Goal: Information Seeking & Learning: Learn about a topic

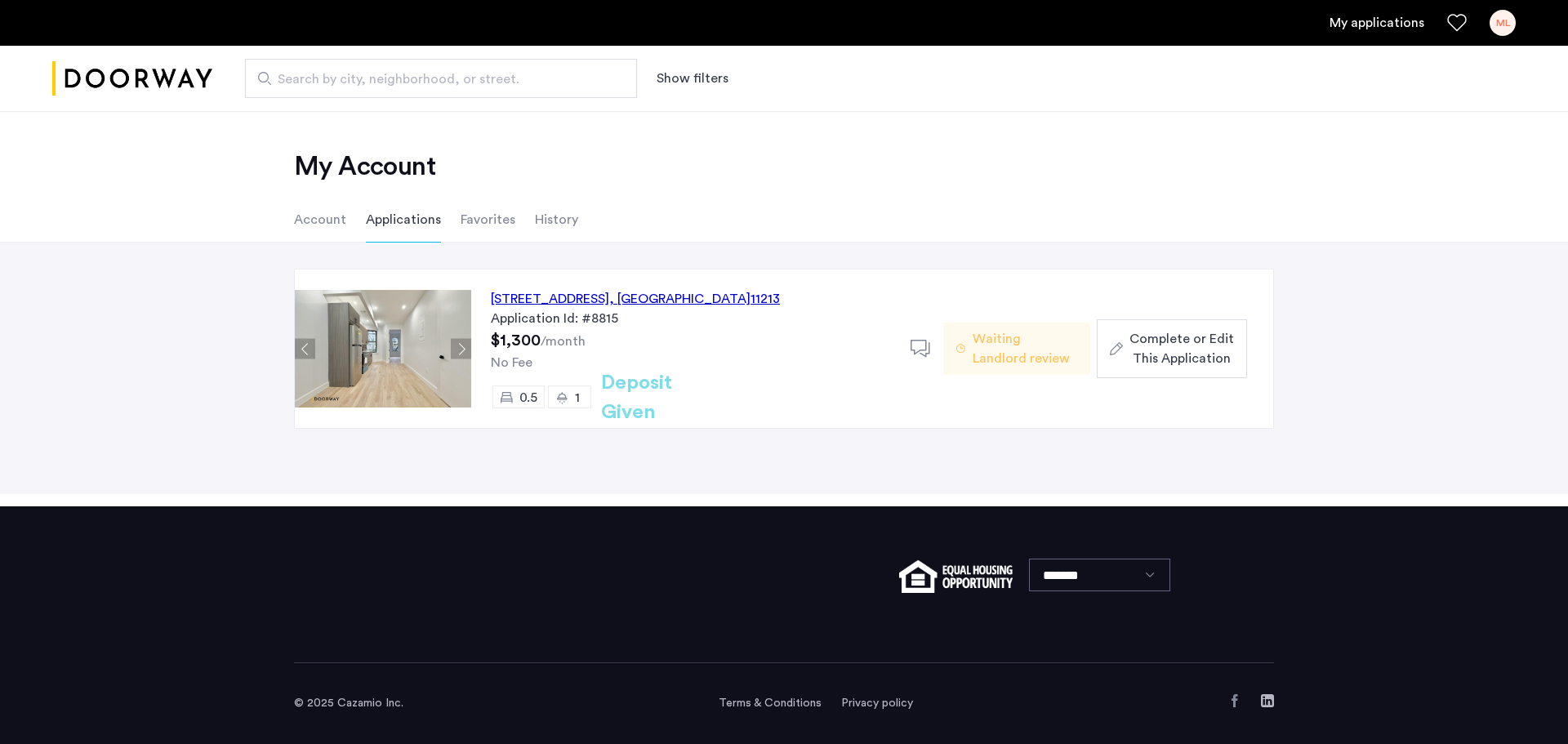
click at [334, 207] on li "Account" at bounding box center [320, 219] width 53 height 46
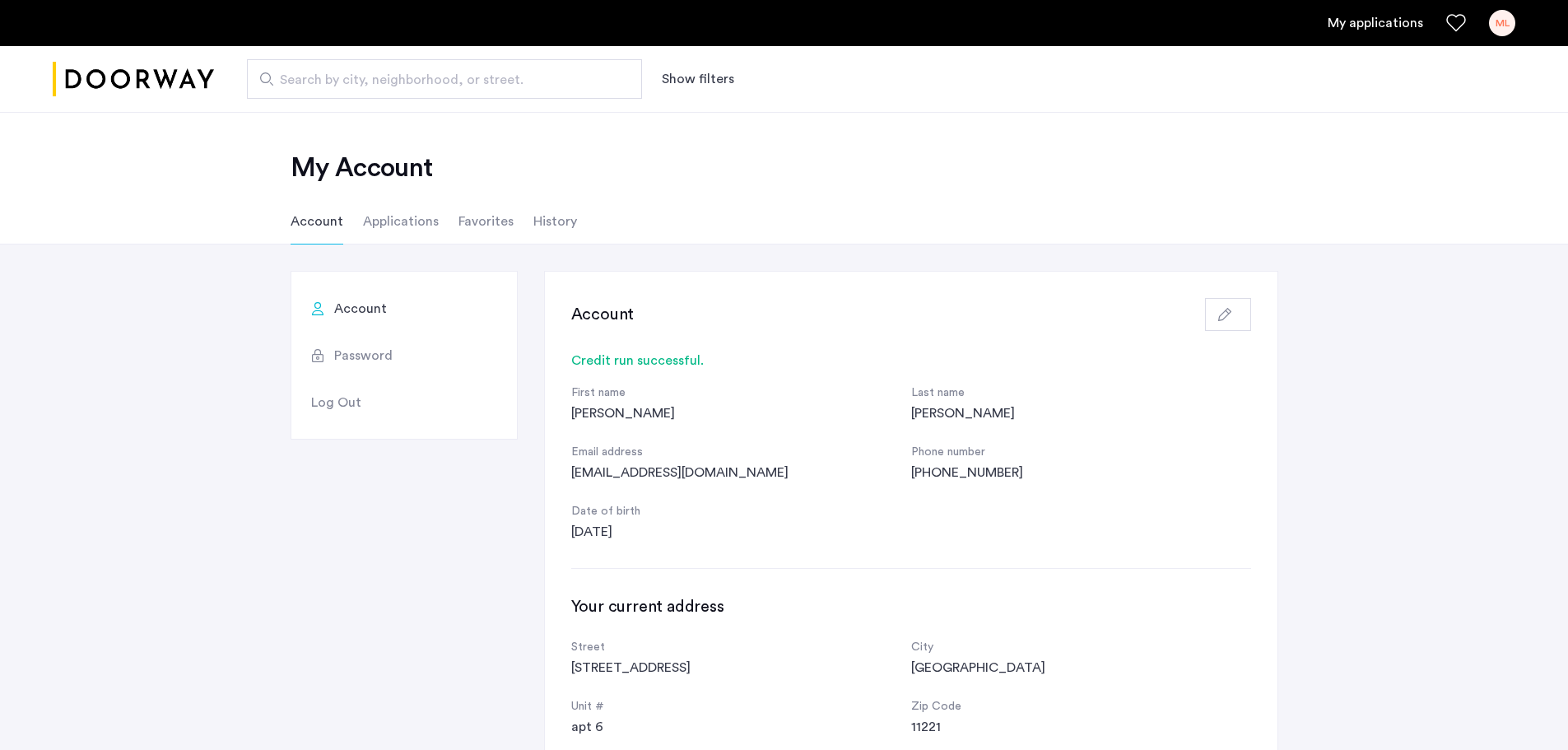
click at [388, 222] on li "Applications" at bounding box center [400, 221] width 76 height 46
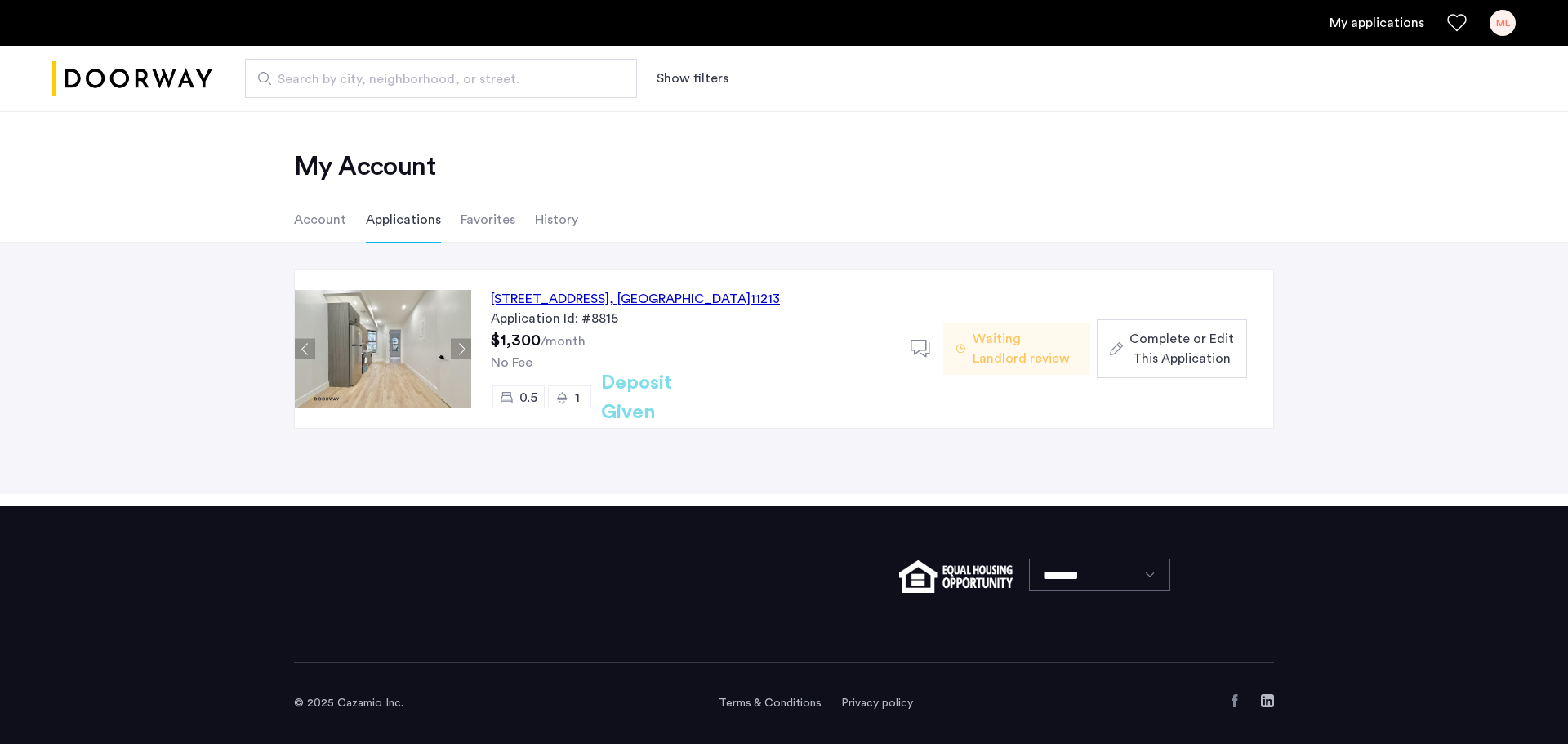
click at [495, 214] on li "Favorites" at bounding box center [488, 219] width 54 height 46
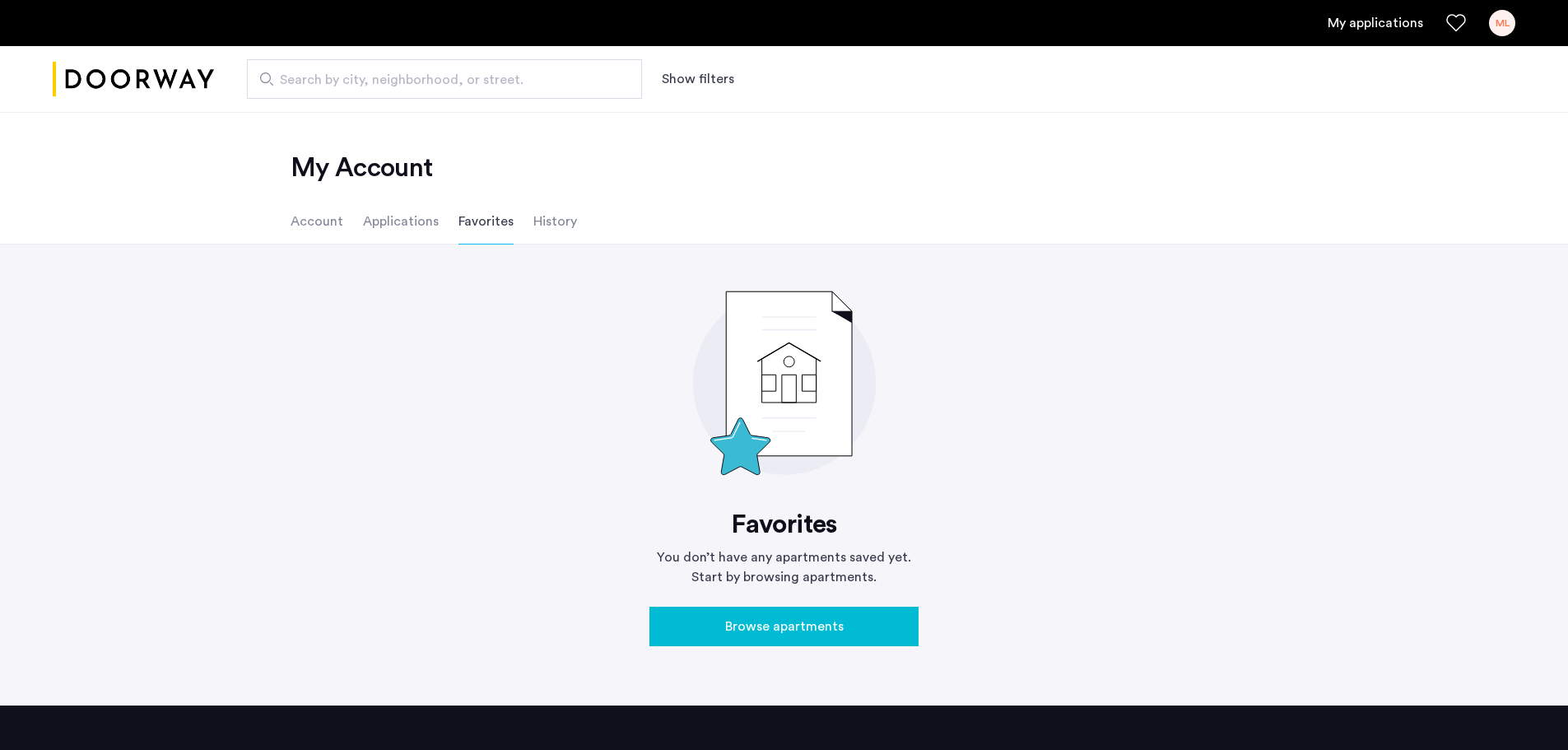
click at [544, 223] on li "History" at bounding box center [555, 221] width 43 height 46
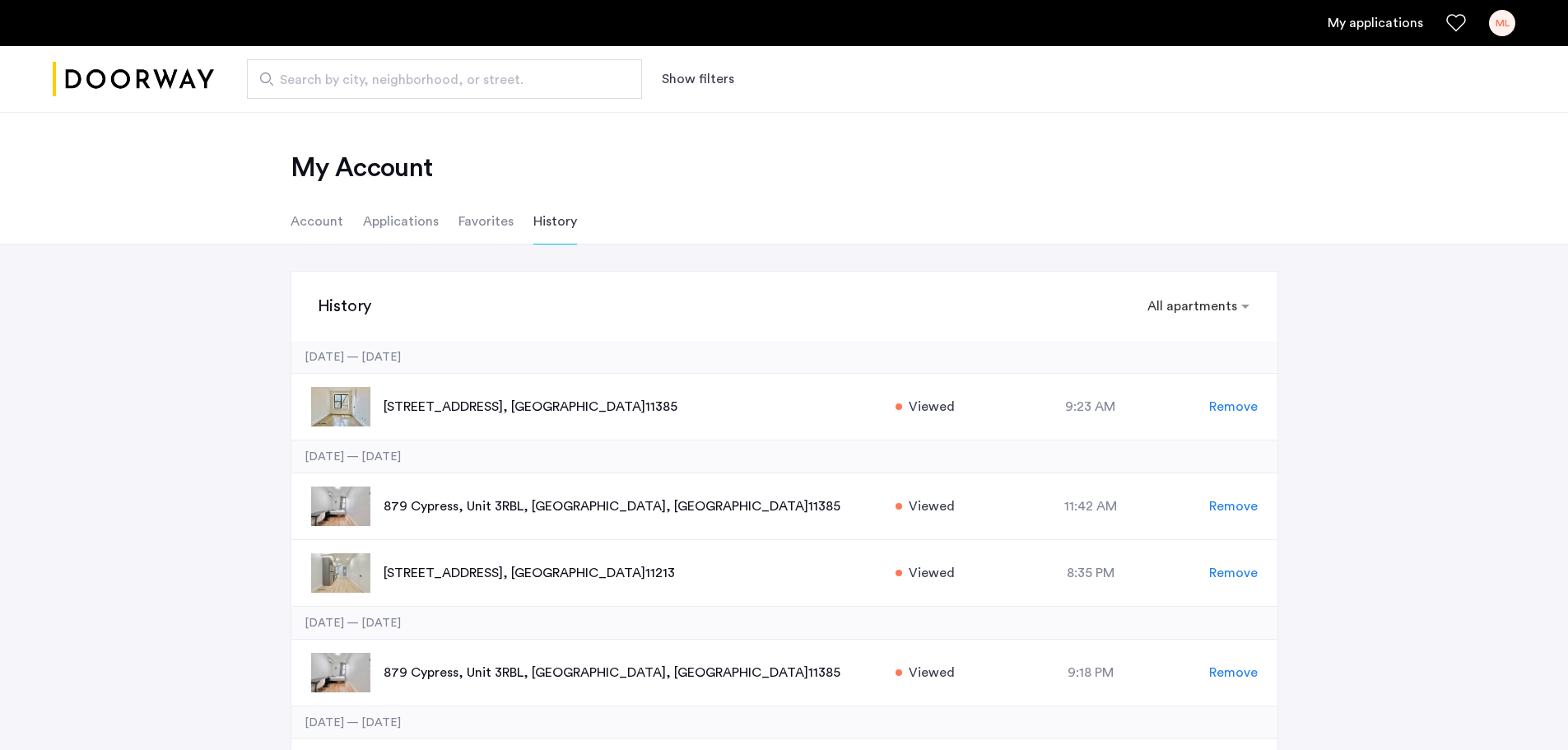
click at [317, 226] on li "Account" at bounding box center [317, 221] width 53 height 46
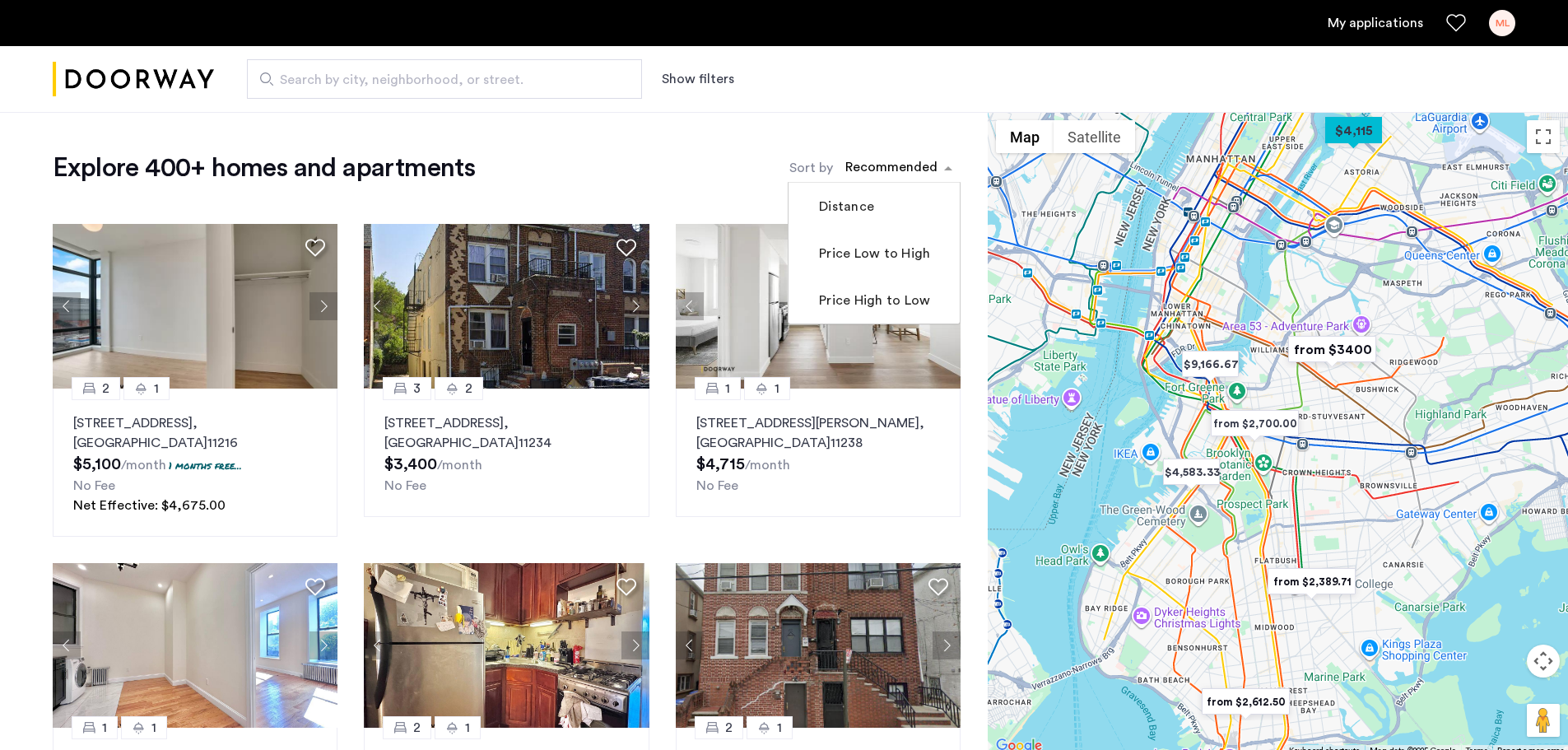
click at [907, 164] on div "sort-apartment" at bounding box center [891, 171] width 97 height 23
click at [907, 163] on div "sort-apartment" at bounding box center [891, 171] width 97 height 23
click at [876, 250] on label "Price Low to High" at bounding box center [873, 253] width 115 height 20
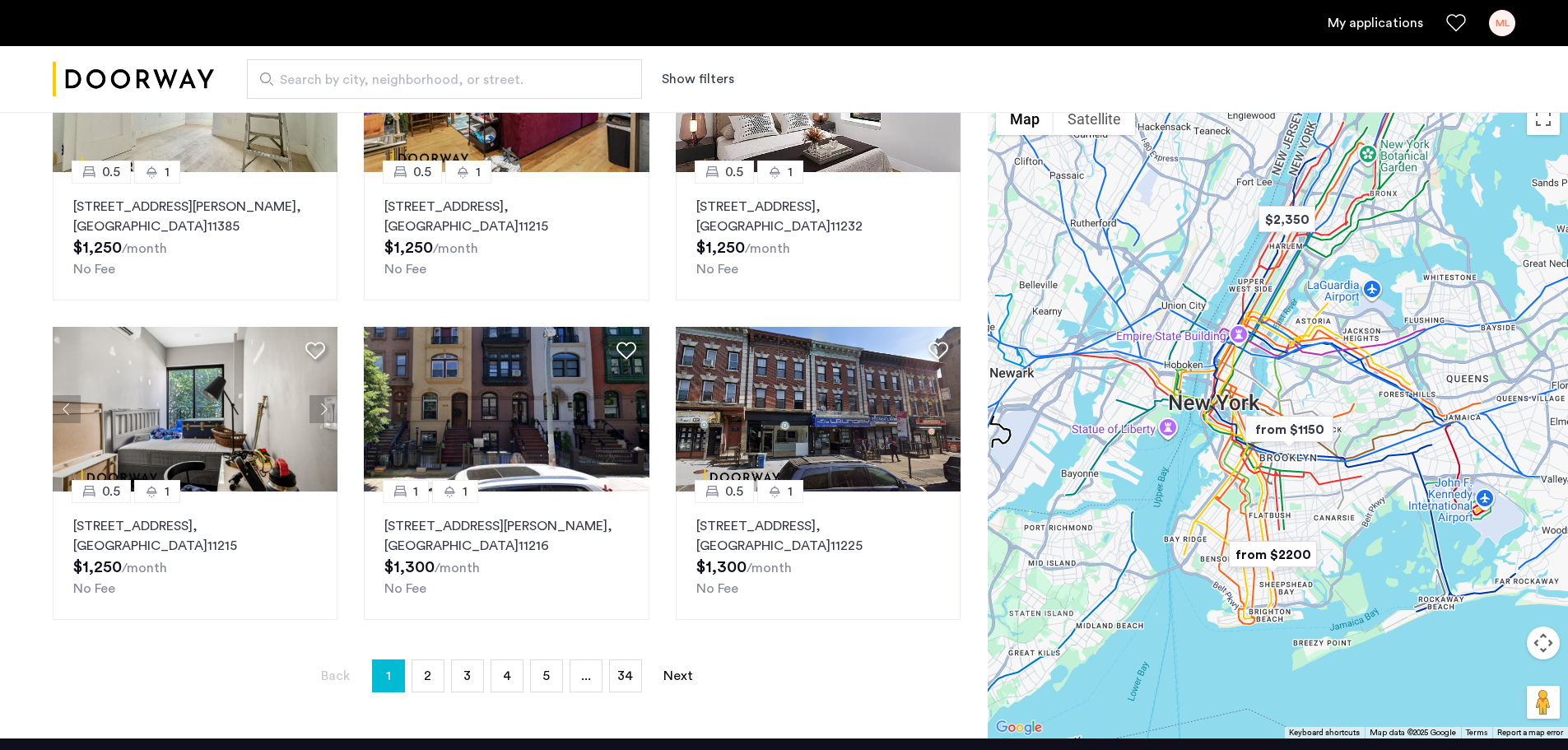
scroll to position [906, 0]
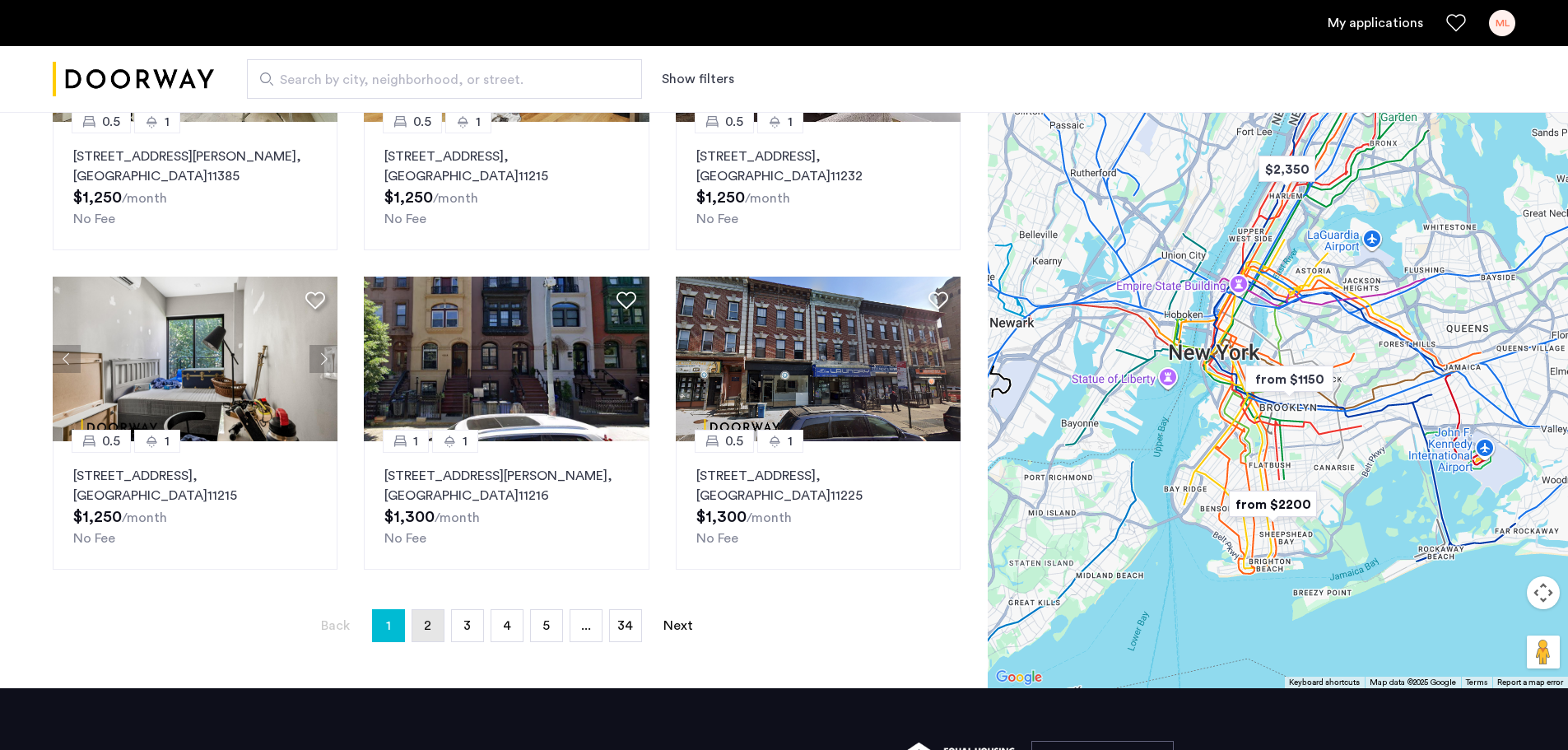
click at [422, 621] on link "page 2" at bounding box center [428, 626] width 31 height 31
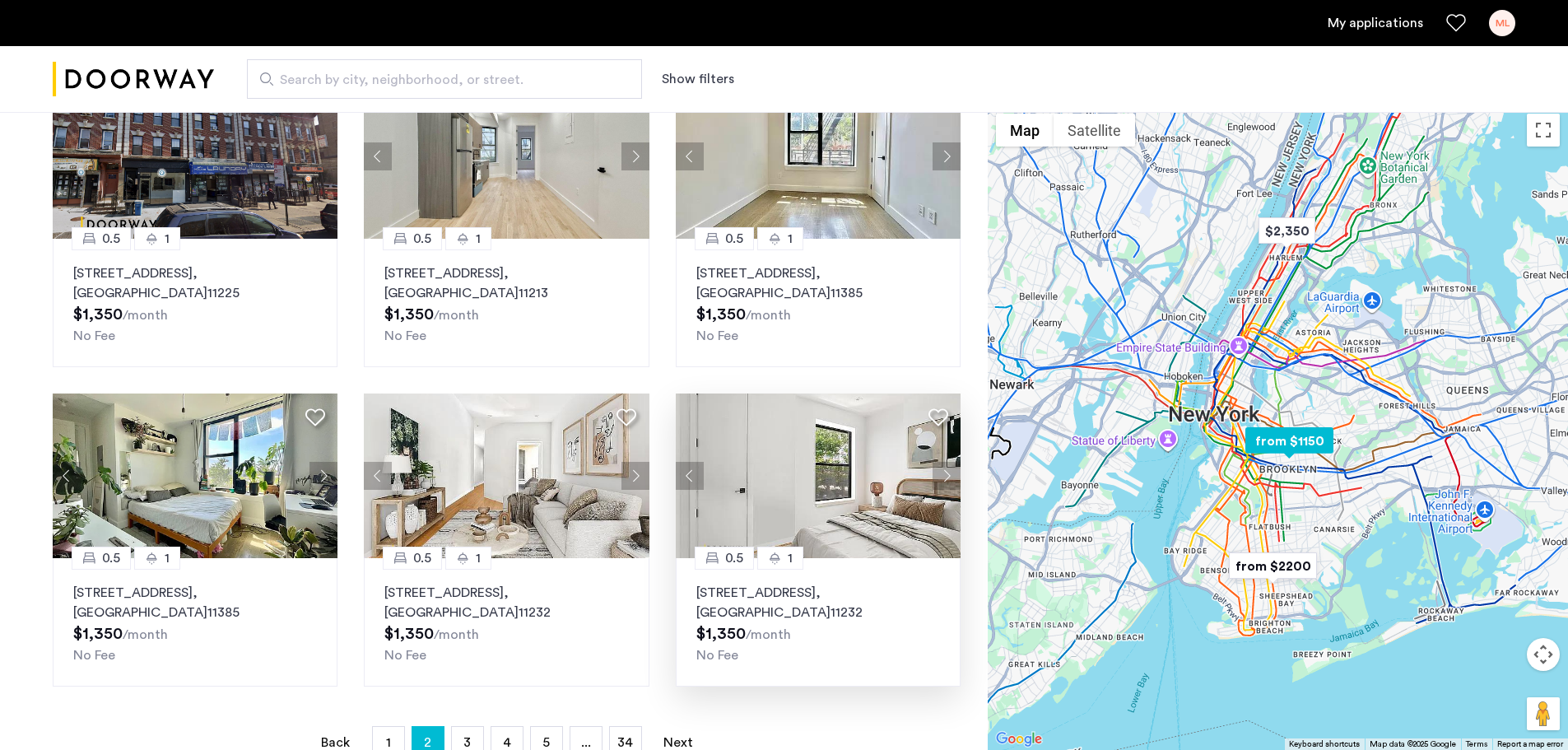
scroll to position [823, 0]
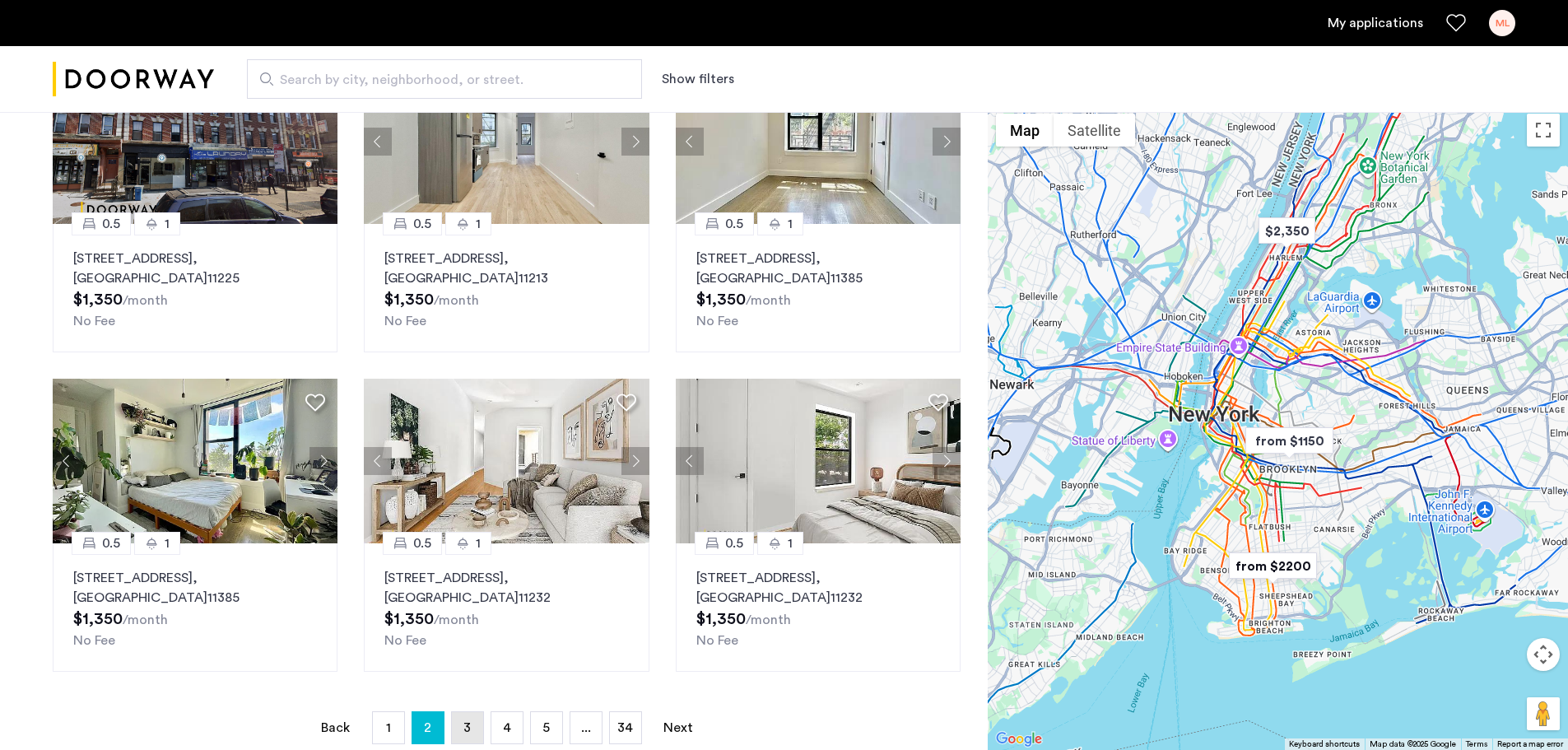
click at [464, 721] on span "3" at bounding box center [467, 727] width 8 height 13
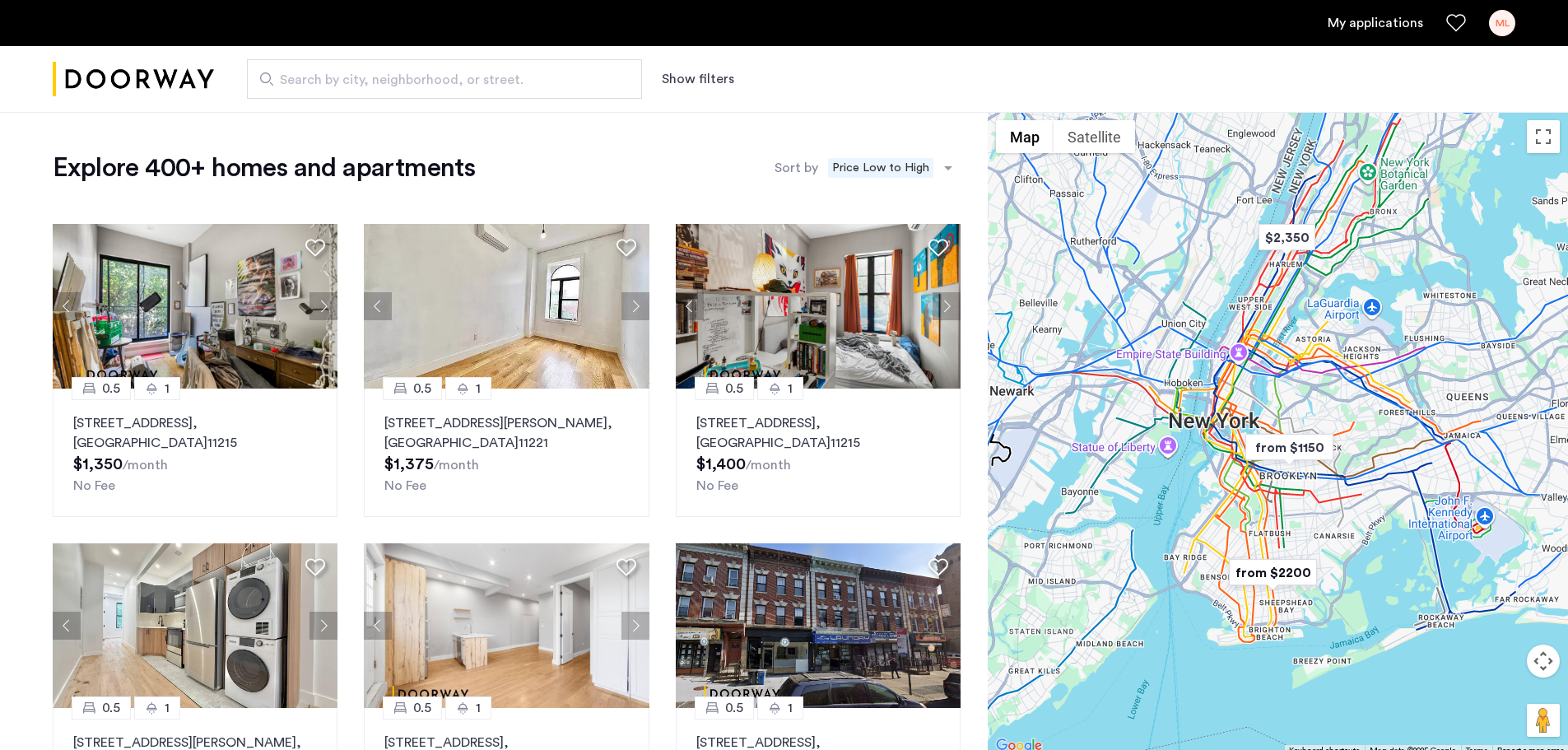
click at [384, 76] on span "Search by city, neighborhood, or street." at bounding box center [437, 79] width 316 height 20
click at [384, 76] on input "Search by city, neighborhood, or street." at bounding box center [444, 78] width 395 height 39
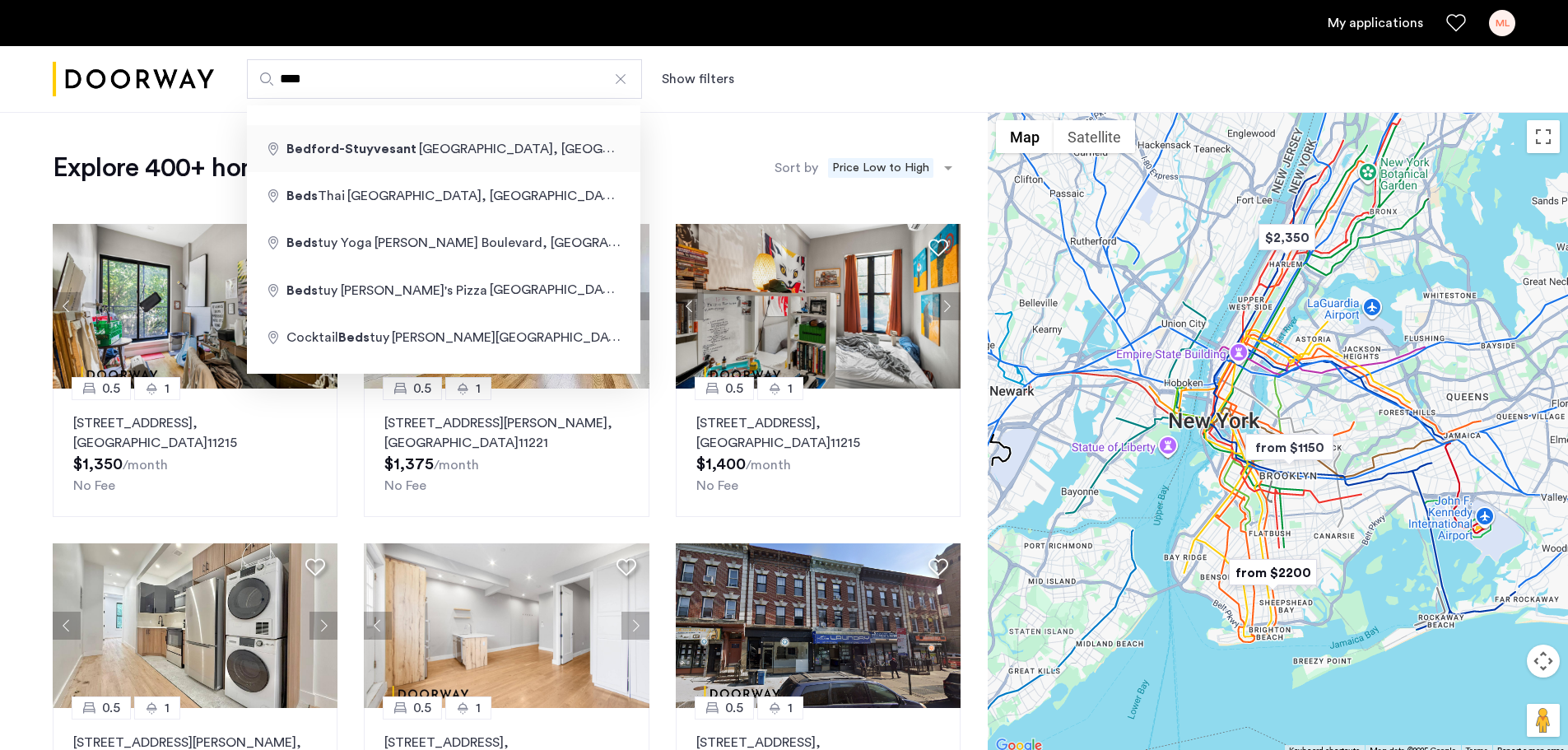
type input "**********"
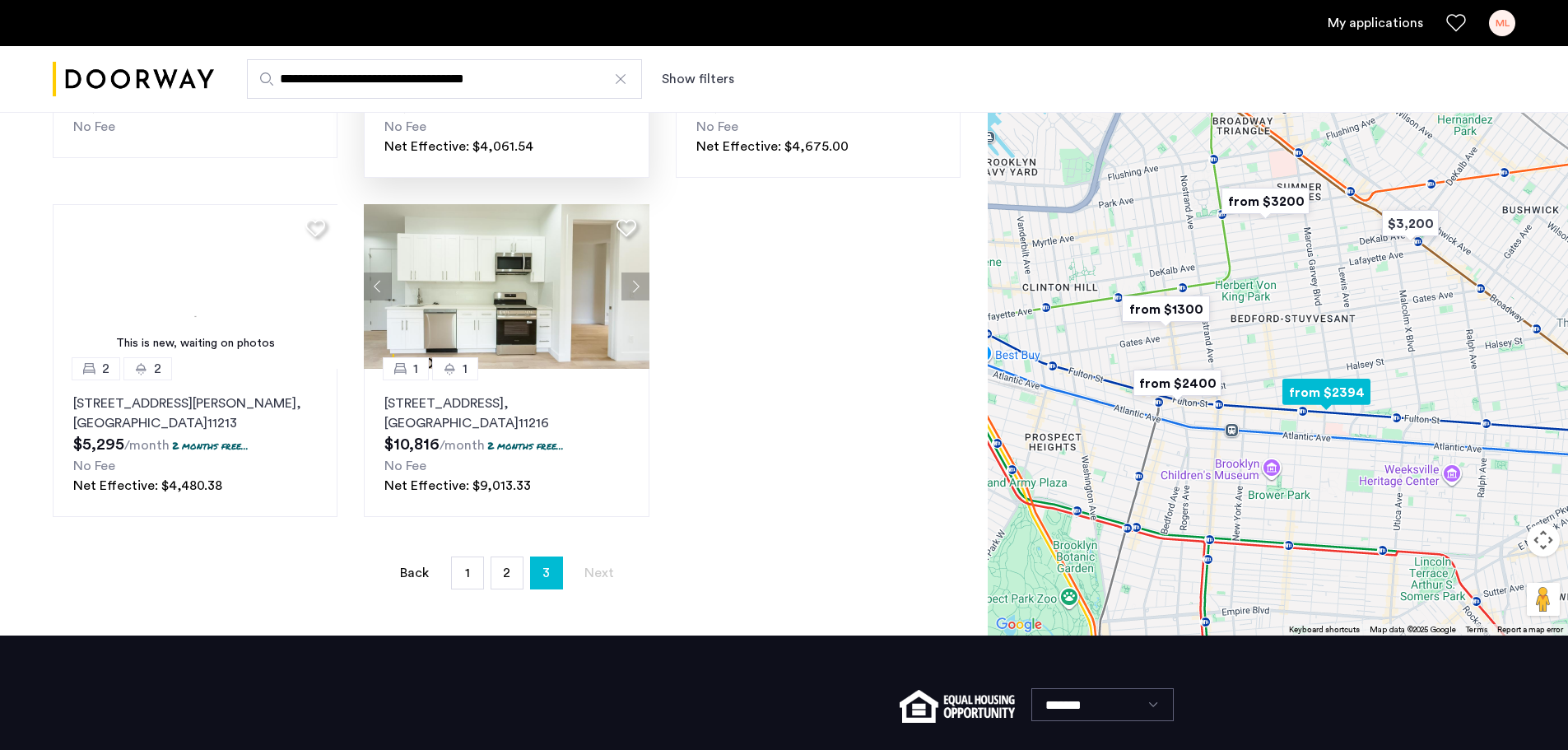
scroll to position [741, 0]
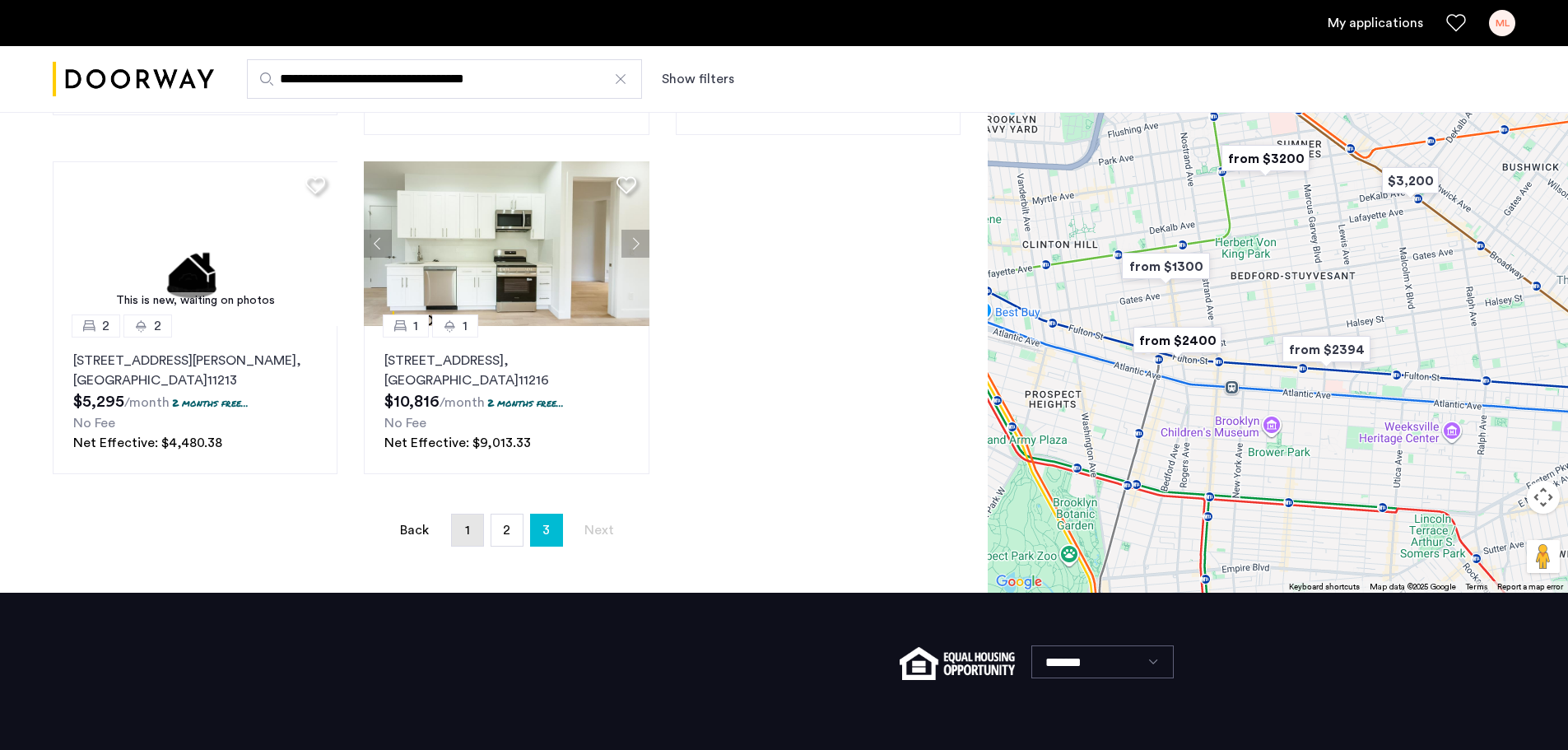
click at [459, 519] on link "page 1" at bounding box center [467, 530] width 31 height 31
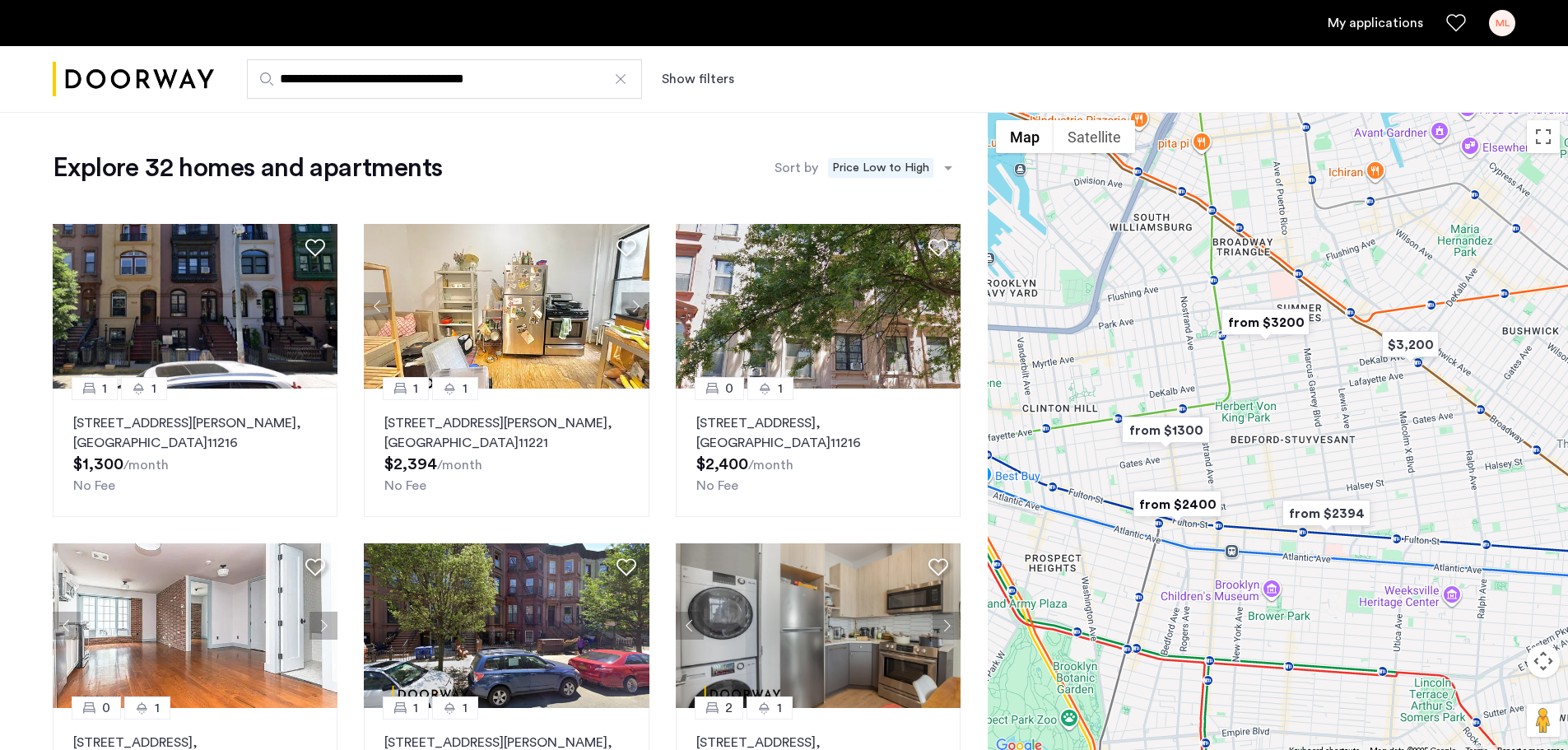
click at [613, 75] on div at bounding box center [620, 78] width 17 height 17
click at [613, 75] on input "**********" at bounding box center [444, 78] width 395 height 39
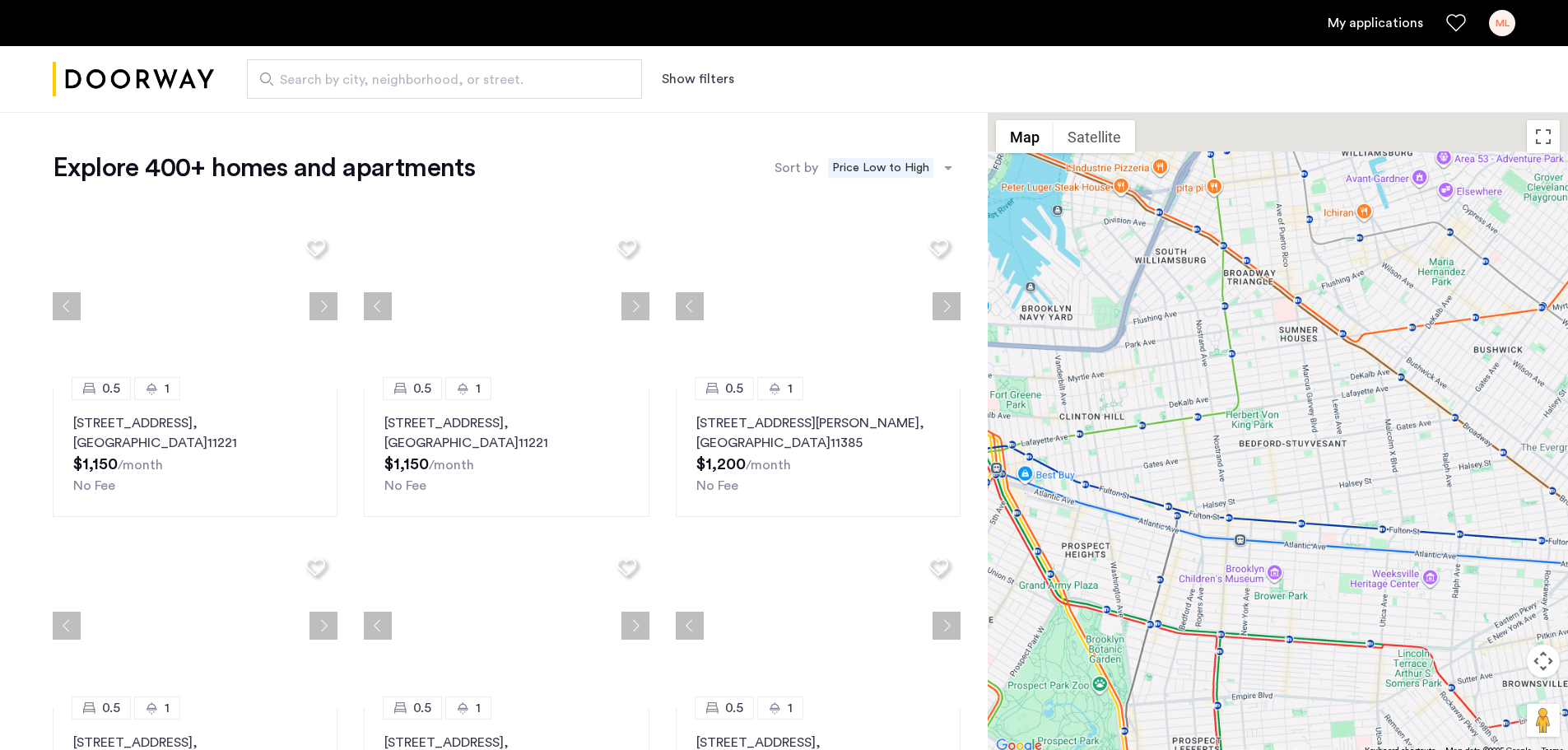
click at [539, 85] on span "Search by city, neighborhood, or street." at bounding box center [437, 79] width 316 height 20
click at [539, 85] on input "Search by city, neighborhood, or street." at bounding box center [444, 78] width 395 height 39
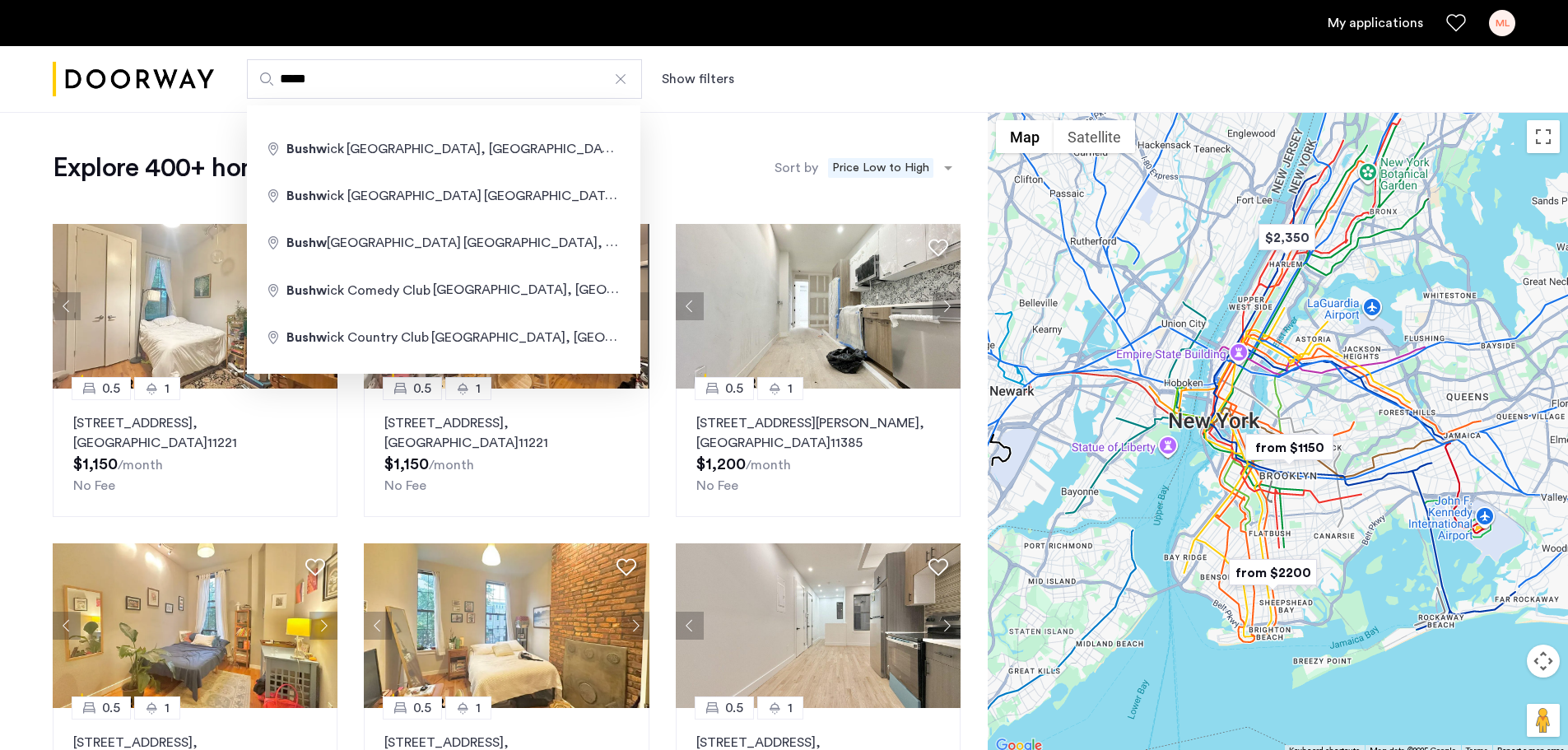
type input "**********"
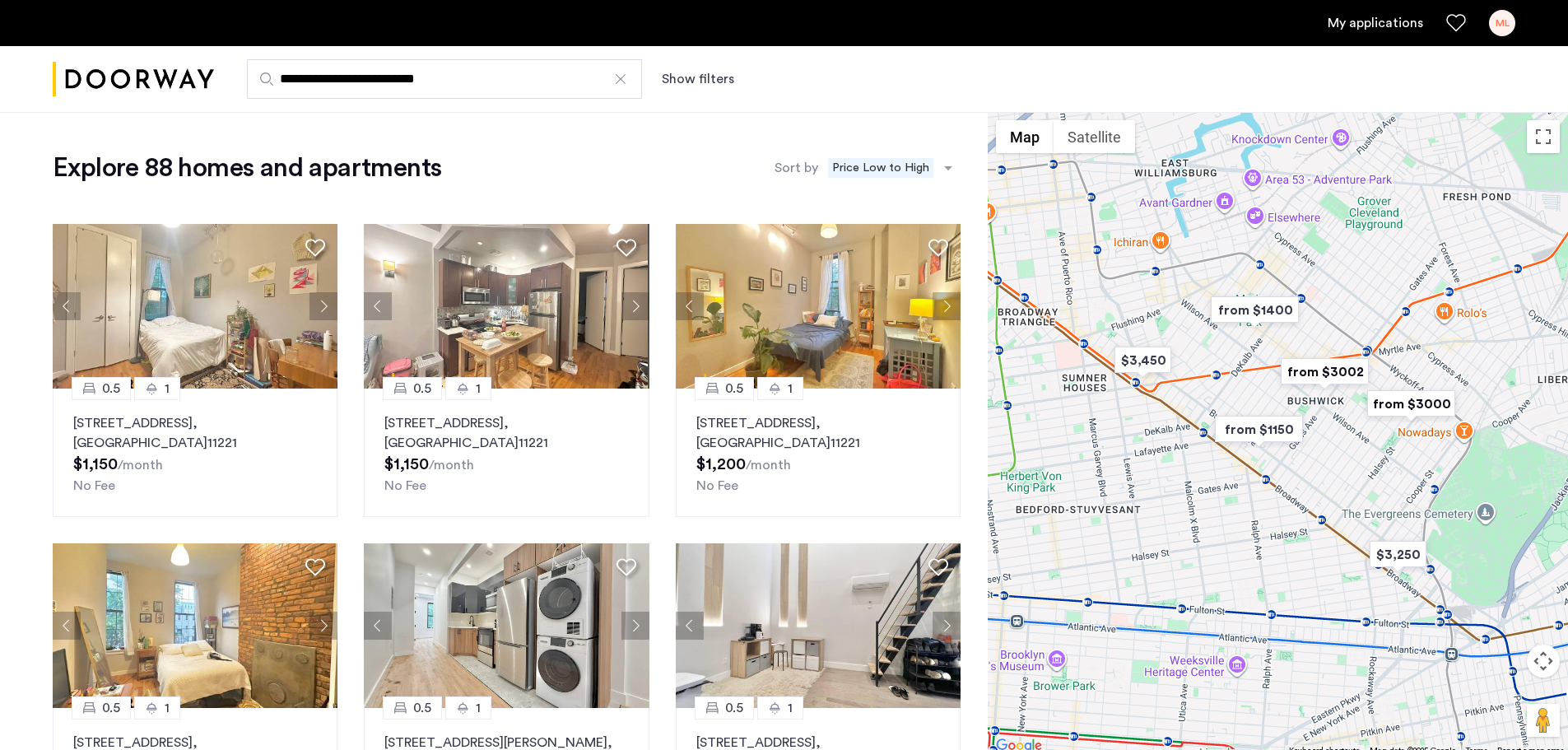
click at [620, 73] on div at bounding box center [620, 78] width 17 height 17
click at [620, 73] on input "**********" at bounding box center [444, 78] width 395 height 39
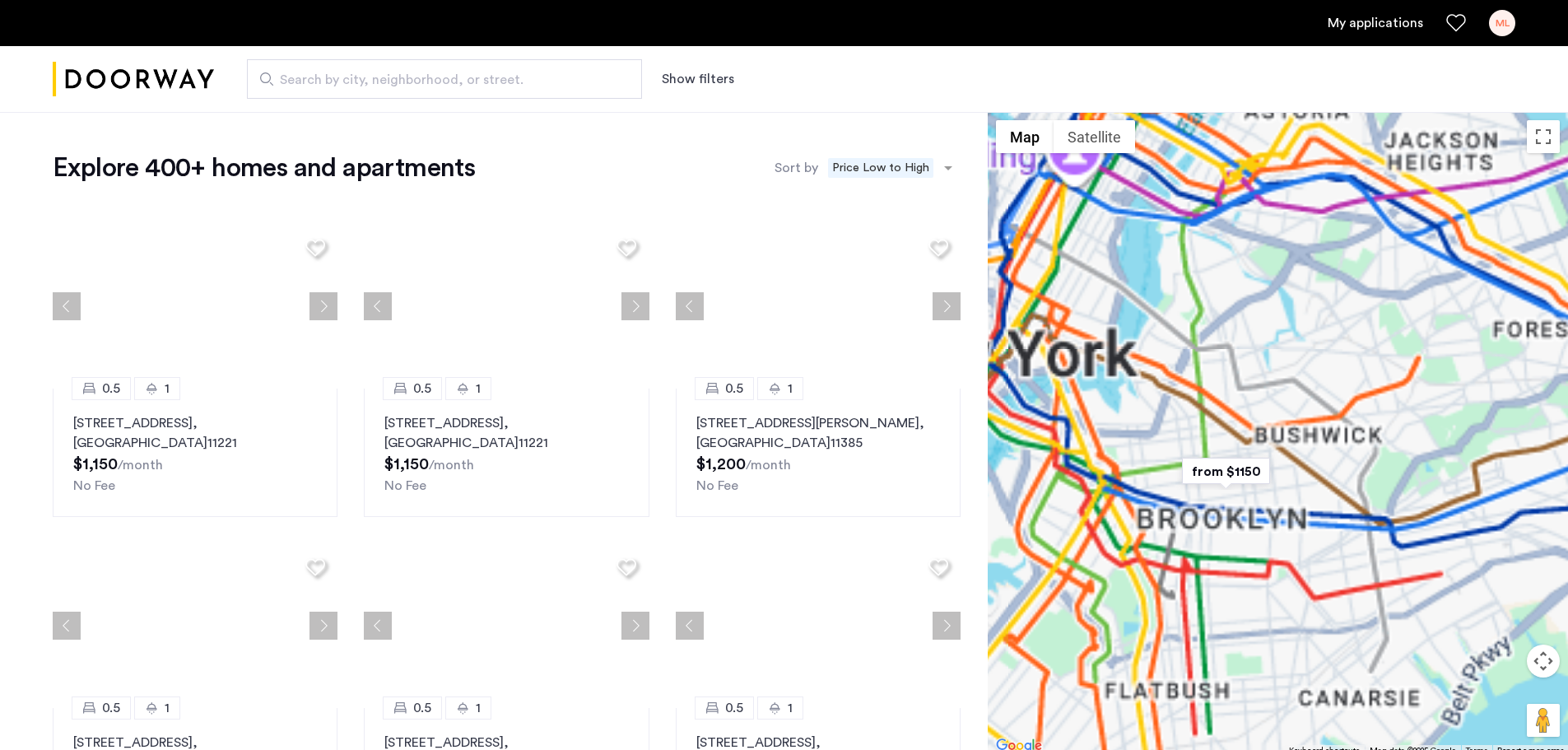
click at [510, 81] on span "Search by city, neighborhood, or street." at bounding box center [437, 79] width 316 height 20
click at [510, 81] on input "Search by city, neighborhood, or street." at bounding box center [444, 78] width 395 height 39
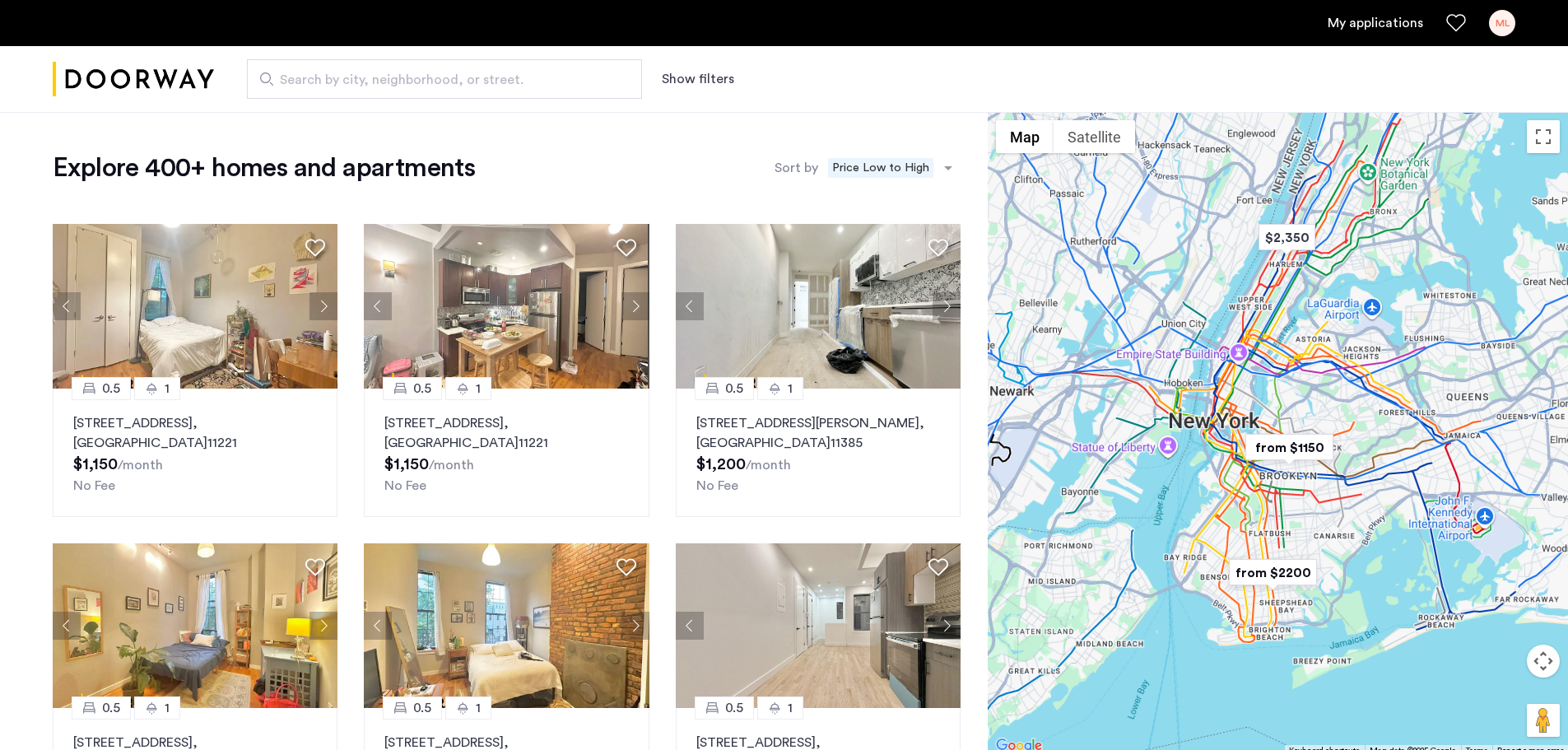
click at [510, 81] on span "Search by city, neighborhood, or street." at bounding box center [437, 79] width 316 height 20
click at [510, 81] on input "Search by city, neighborhood, or street." at bounding box center [444, 78] width 395 height 39
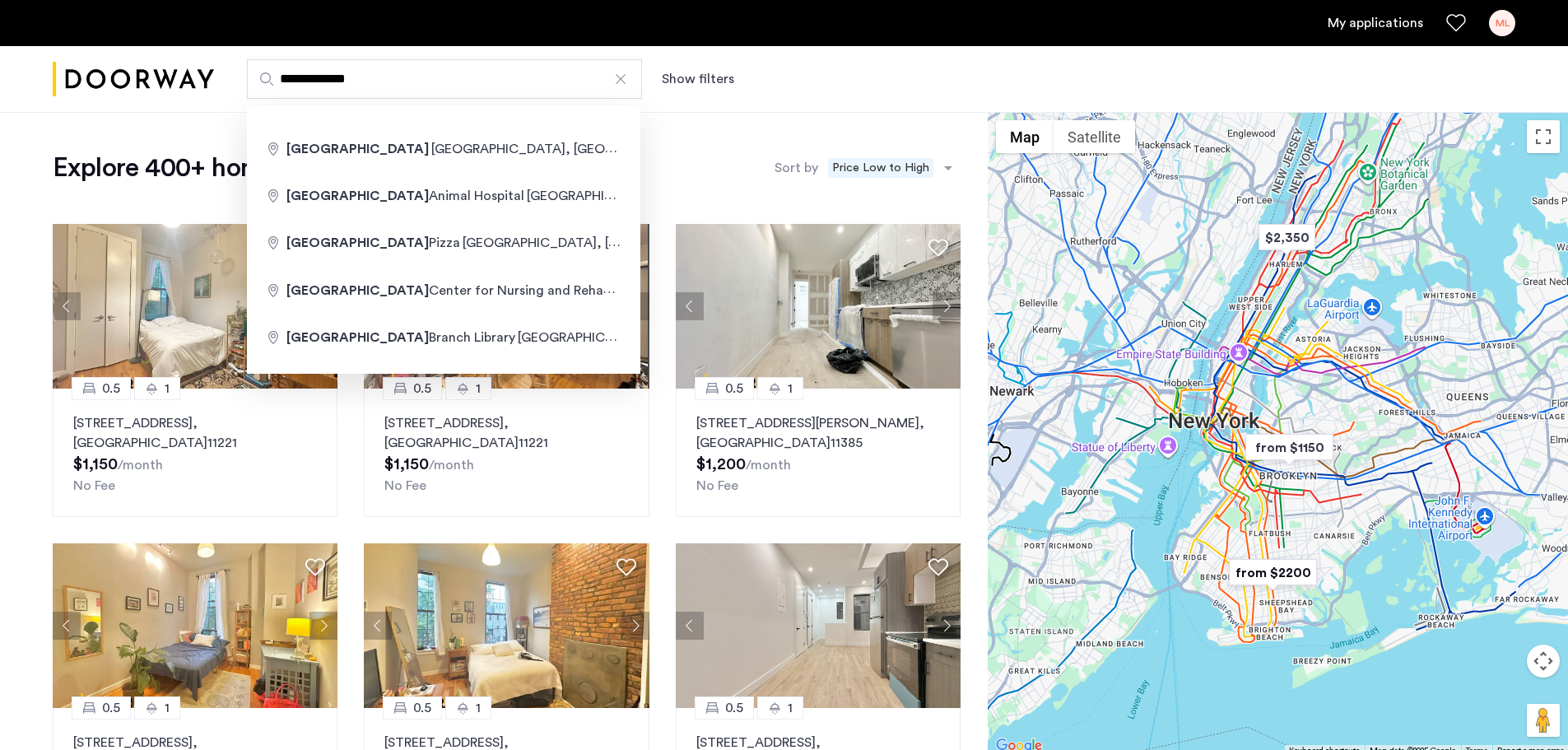
click at [395, 77] on input "**********" at bounding box center [444, 78] width 395 height 39
type input "**********"
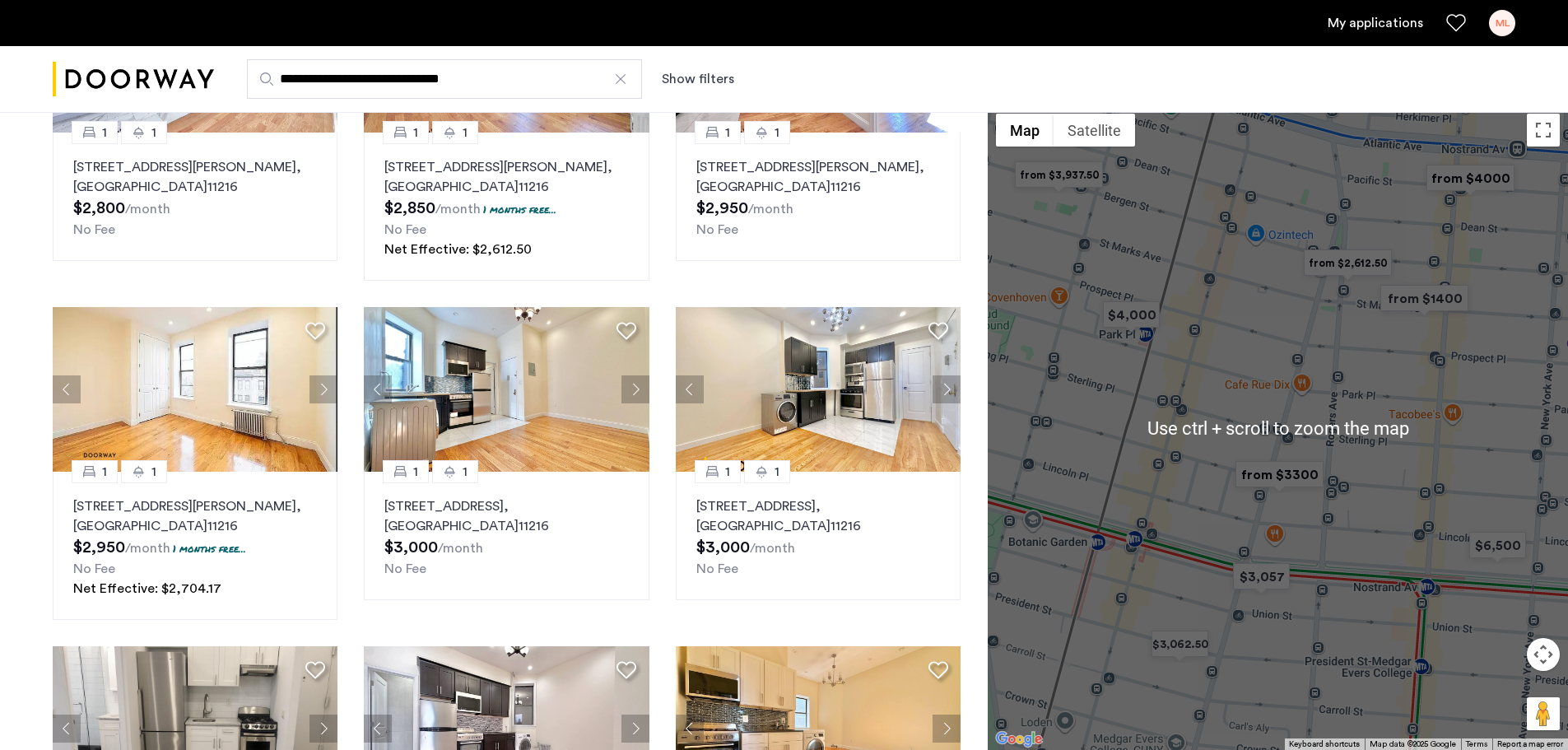
scroll to position [576, 0]
click at [1538, 139] on button "Toggle fullscreen view" at bounding box center [1543, 131] width 33 height 33
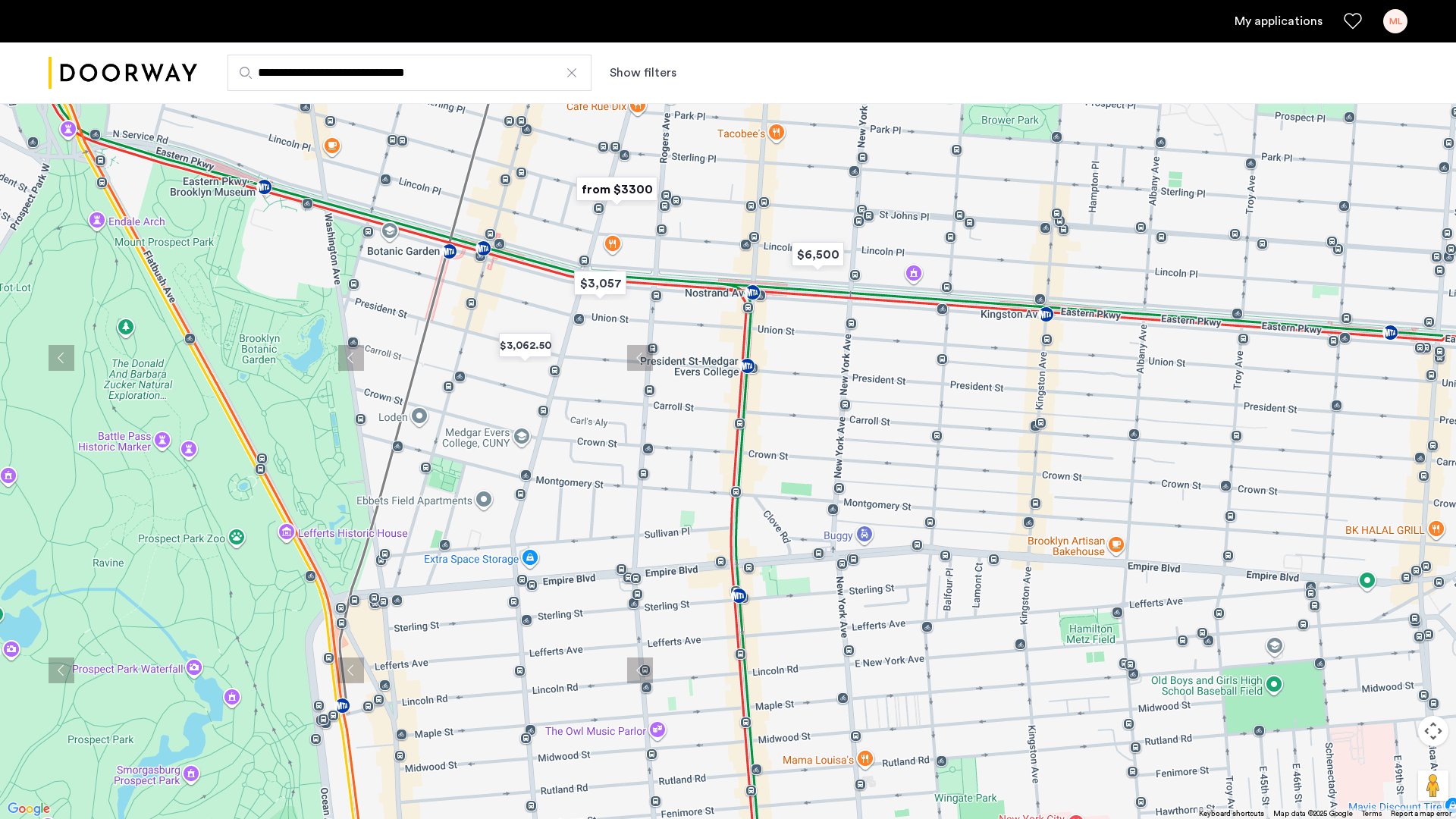
drag, startPoint x: 1039, startPoint y: 462, endPoint x: 930, endPoint y: 208, distance: 276.4
click at [930, 208] on div at bounding box center [728, 410] width 1456 height 819
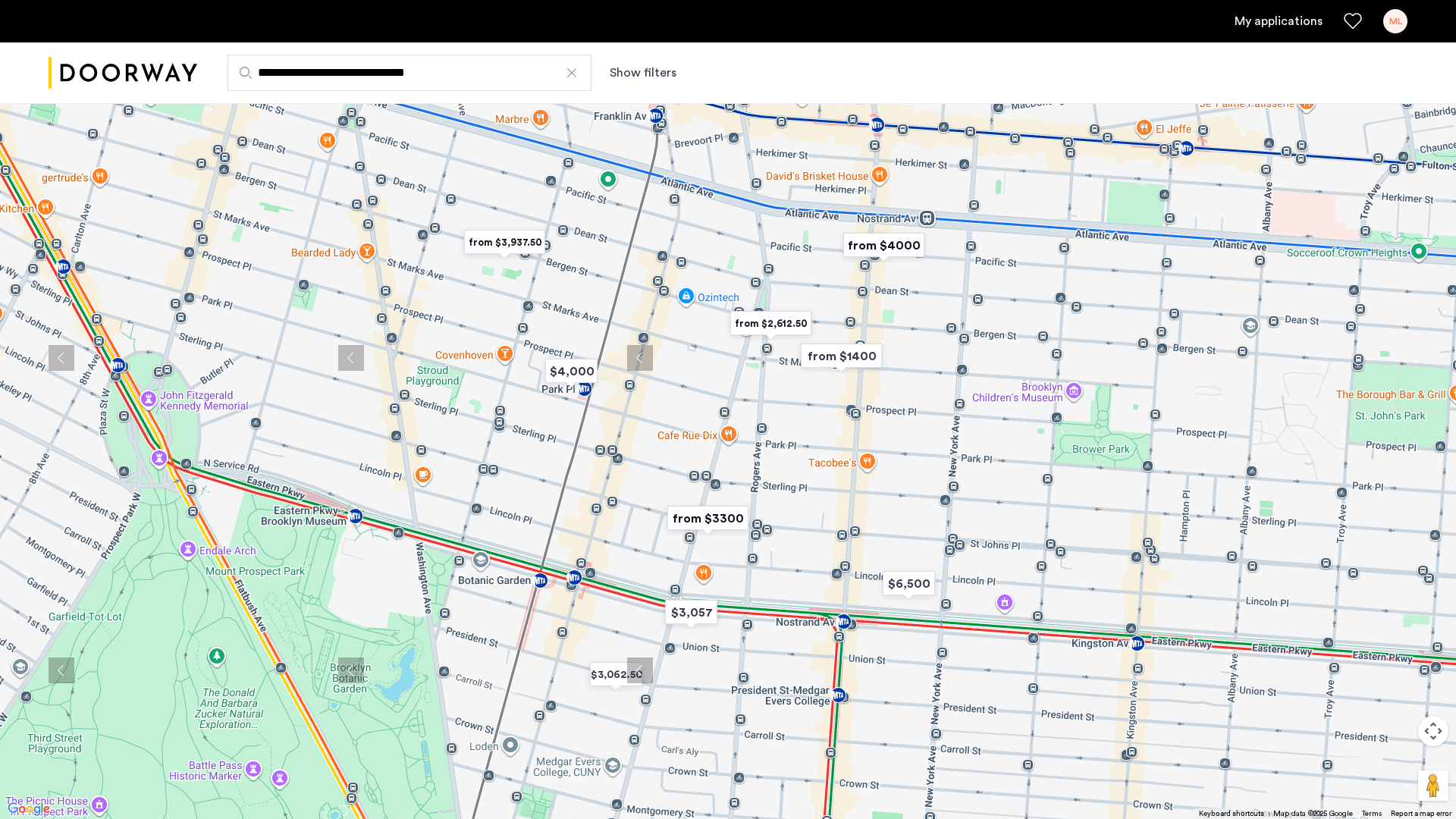
drag, startPoint x: 930, startPoint y: 210, endPoint x: 1022, endPoint y: 540, distance: 342.6
click at [1022, 540] on div at bounding box center [728, 410] width 1456 height 819
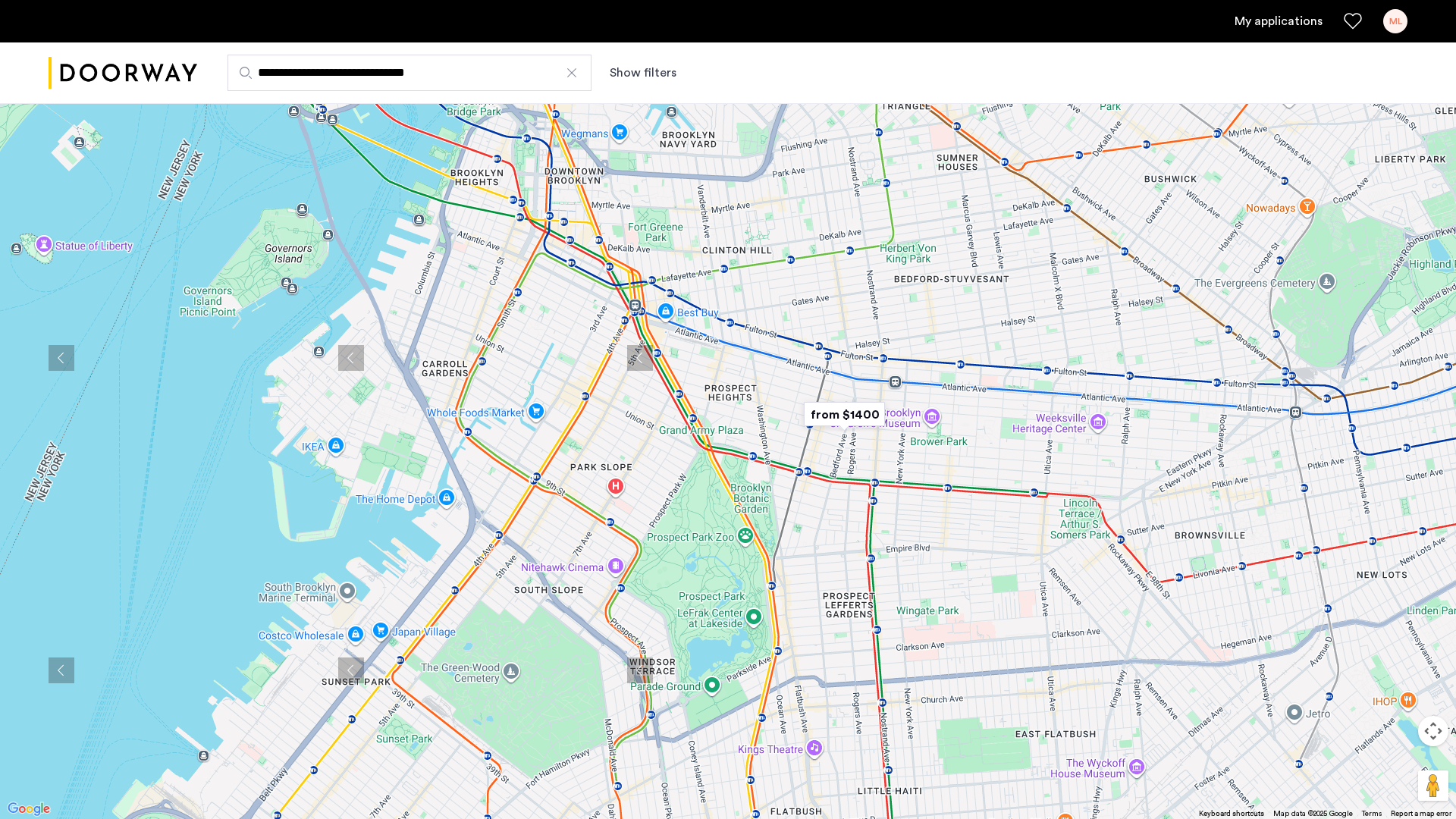
drag, startPoint x: 1172, startPoint y: 486, endPoint x: 1079, endPoint y: 464, distance: 95.6
click at [1079, 464] on div at bounding box center [728, 410] width 1456 height 819
click at [1432, 30] on button "Toggle fullscreen view" at bounding box center [1433, 22] width 30 height 30
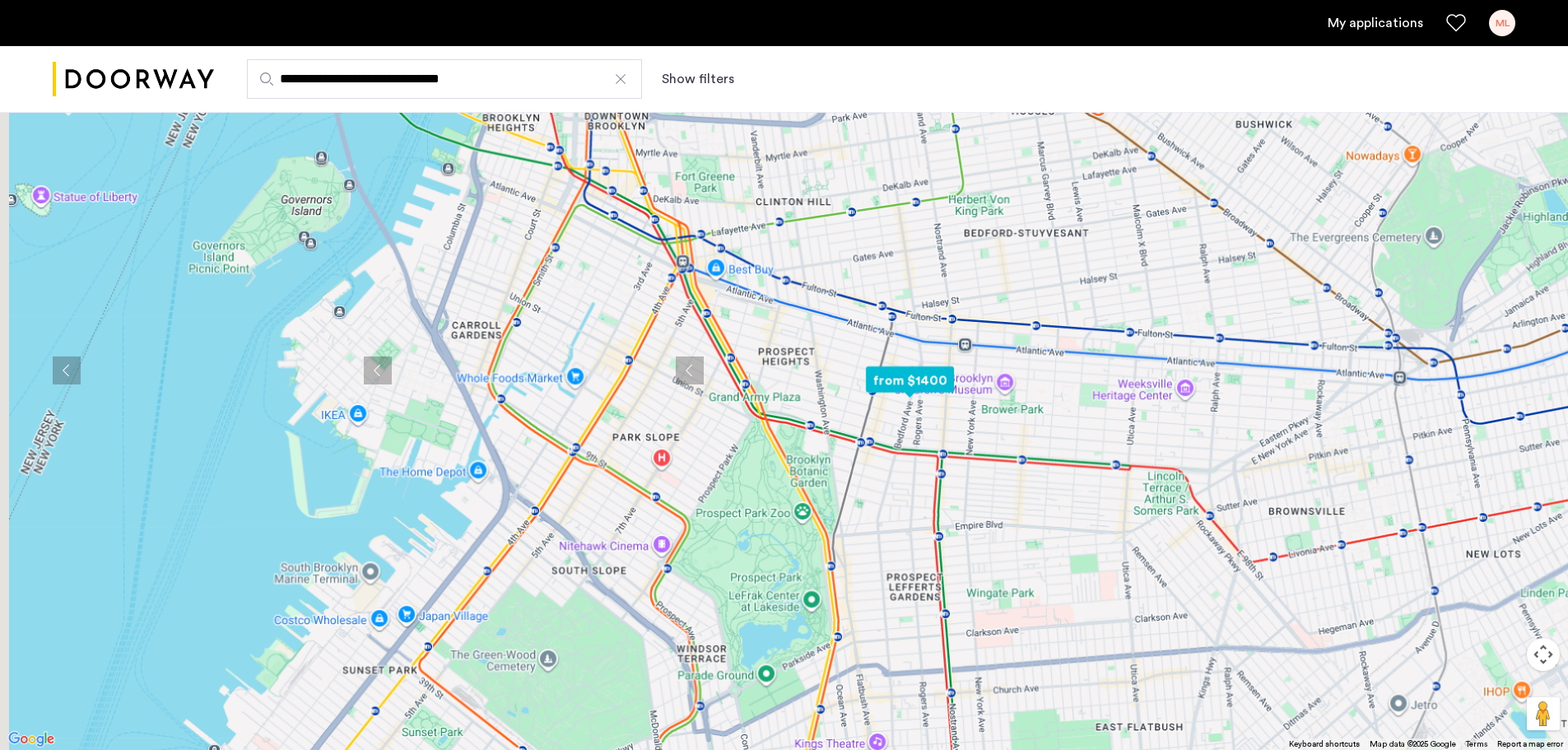
scroll to position [1142, 0]
